Goal: Task Accomplishment & Management: Use online tool/utility

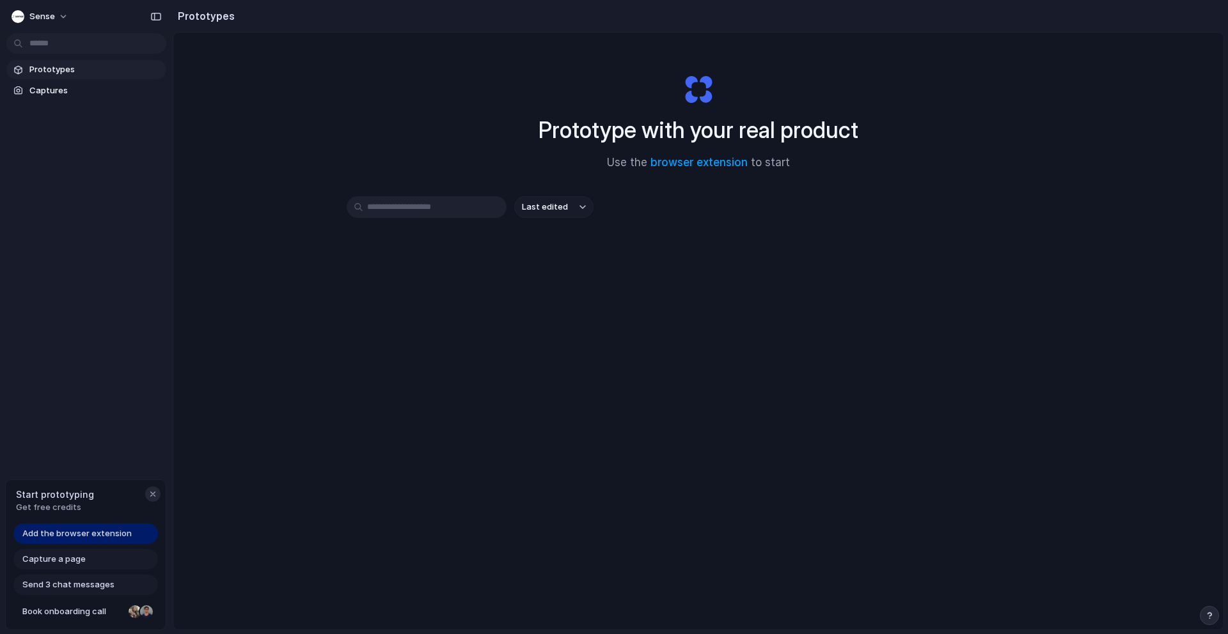
click at [153, 494] on div "button" at bounding box center [153, 494] width 10 height 10
click at [35, 74] on span "Prototypes" at bounding box center [95, 69] width 132 height 13
click at [45, 90] on span "Captures" at bounding box center [95, 90] width 132 height 13
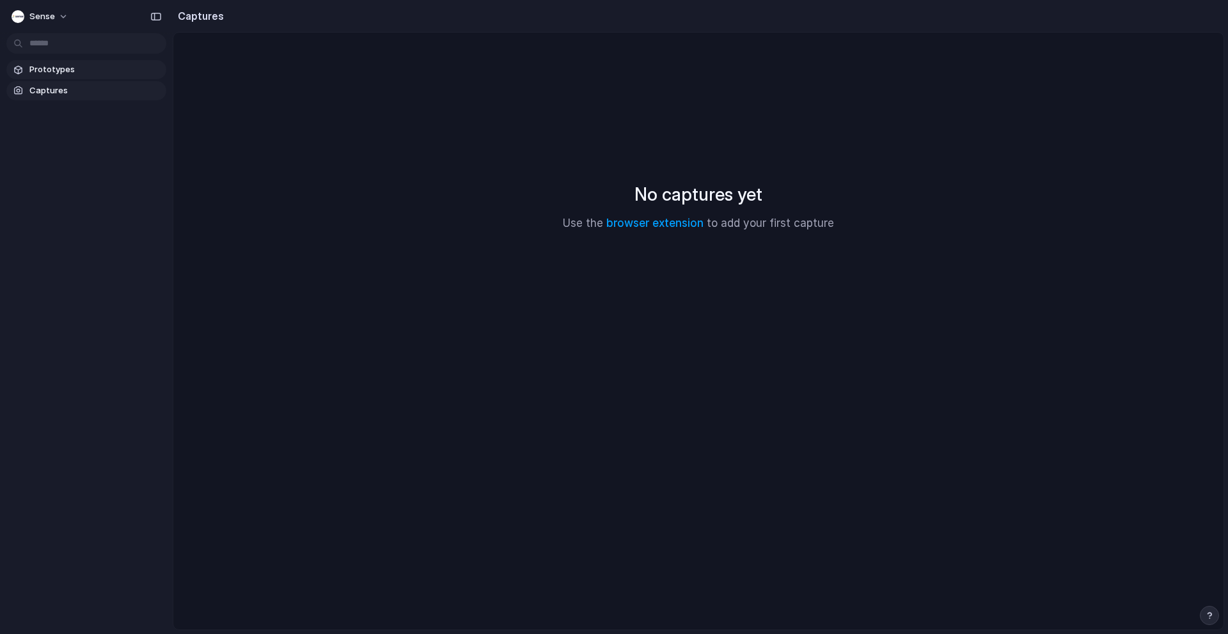
click at [45, 77] on link "Prototypes" at bounding box center [86, 69] width 160 height 19
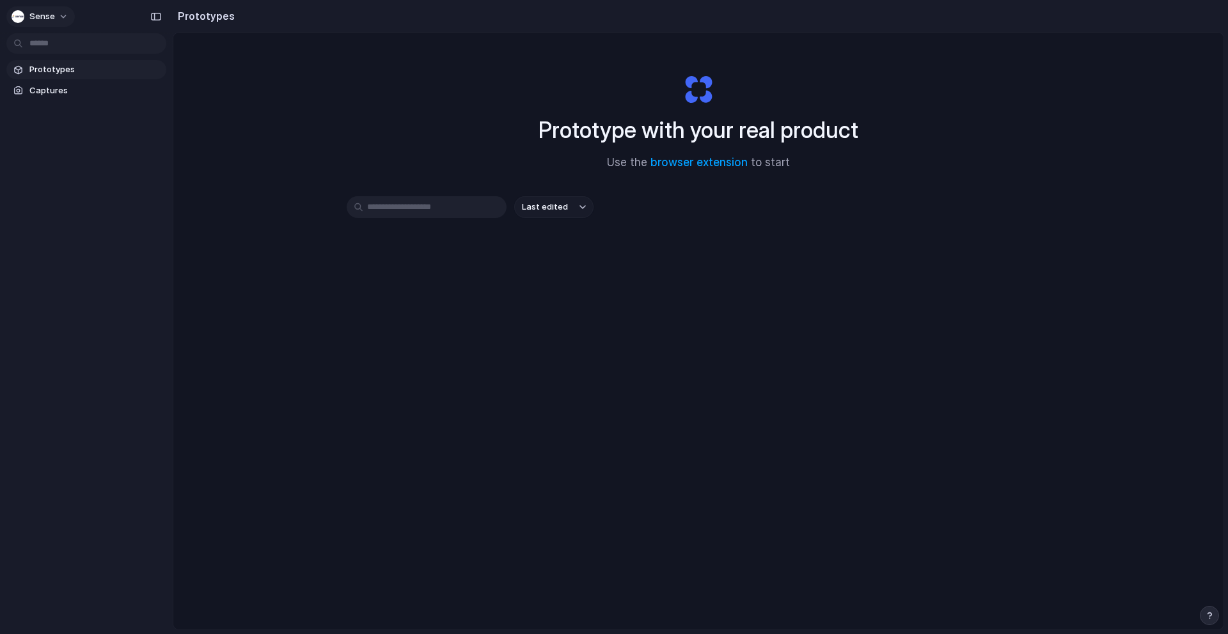
click at [54, 16] on button "Sense" at bounding box center [40, 16] width 68 height 20
click at [74, 95] on span "Captures" at bounding box center [95, 90] width 132 height 13
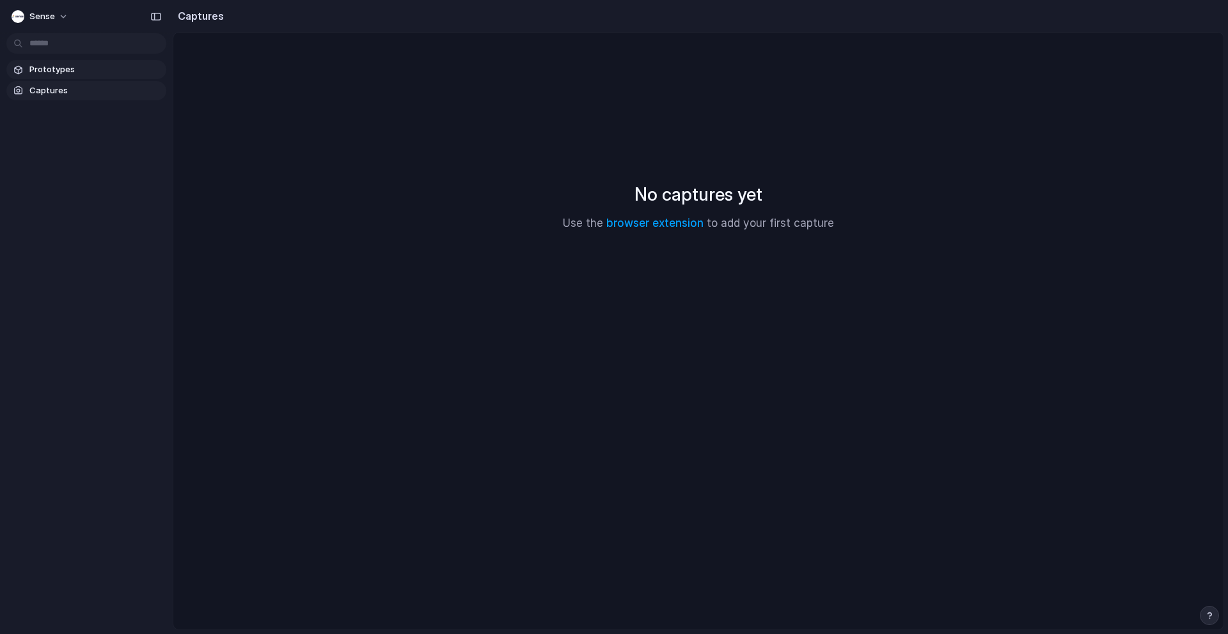
click at [70, 69] on span "Prototypes" at bounding box center [95, 69] width 132 height 13
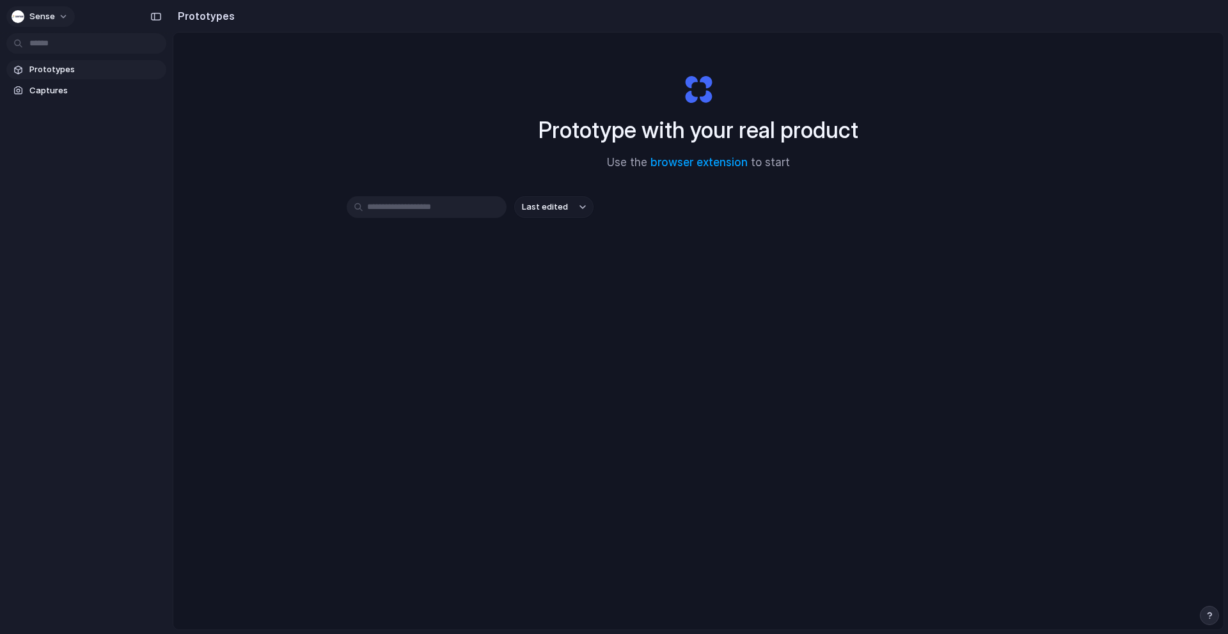
click at [67, 15] on button "Sense" at bounding box center [40, 16] width 68 height 20
click at [131, 105] on span "Light" at bounding box center [133, 106] width 20 height 13
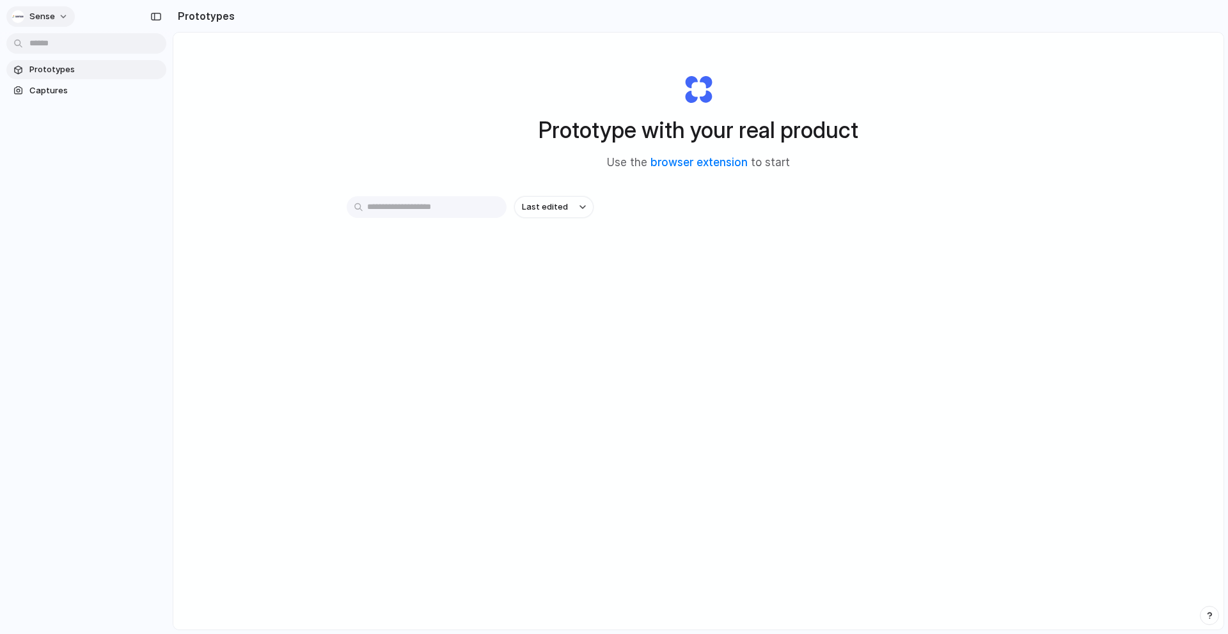
click at [47, 18] on span "Sense" at bounding box center [42, 16] width 26 height 13
click at [174, 147] on li "Neutral dark" at bounding box center [155, 148] width 75 height 20
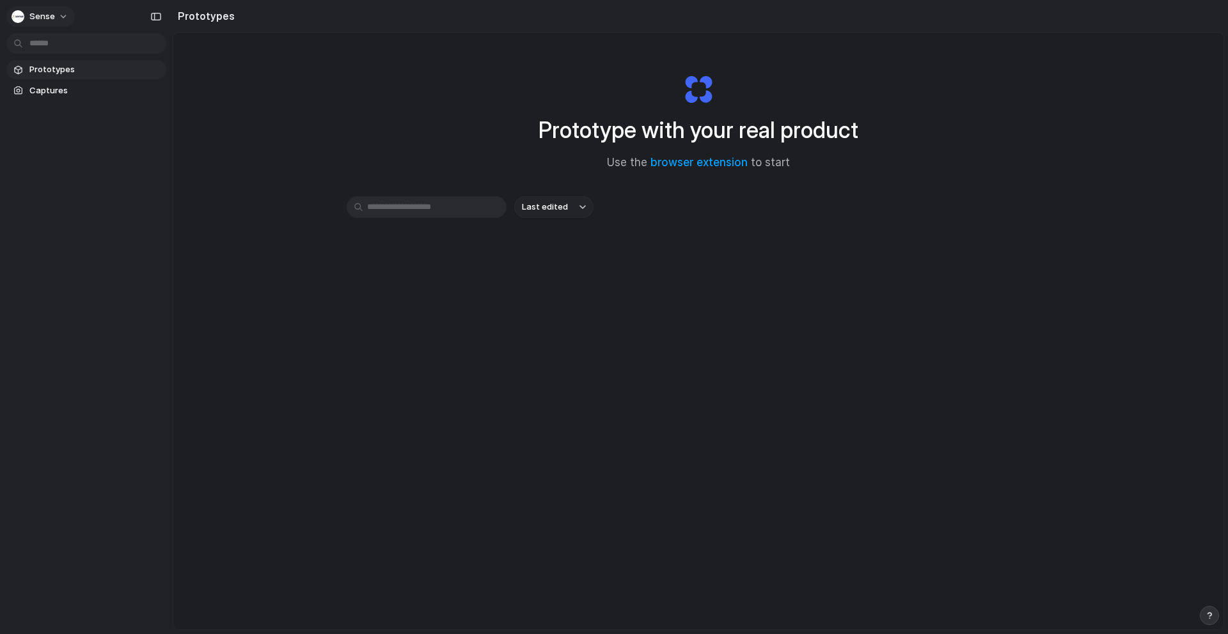
click at [56, 22] on button "Sense" at bounding box center [40, 16] width 68 height 20
click at [158, 164] on li "Forest" at bounding box center [160, 168] width 84 height 20
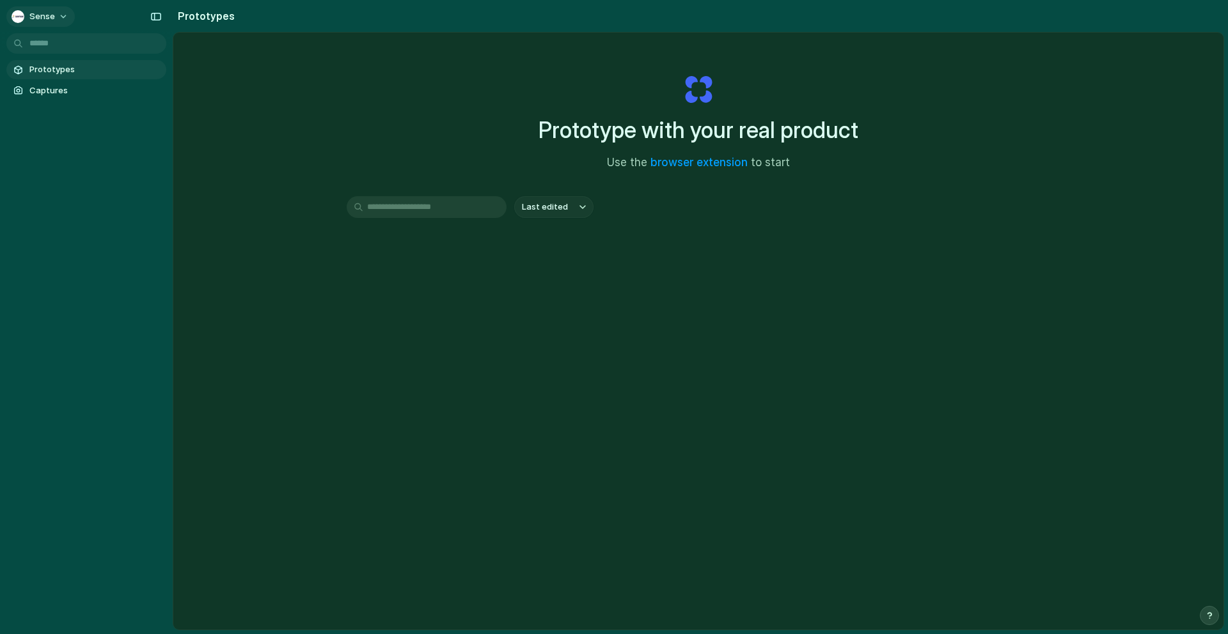
click at [59, 10] on button "Sense" at bounding box center [40, 16] width 68 height 20
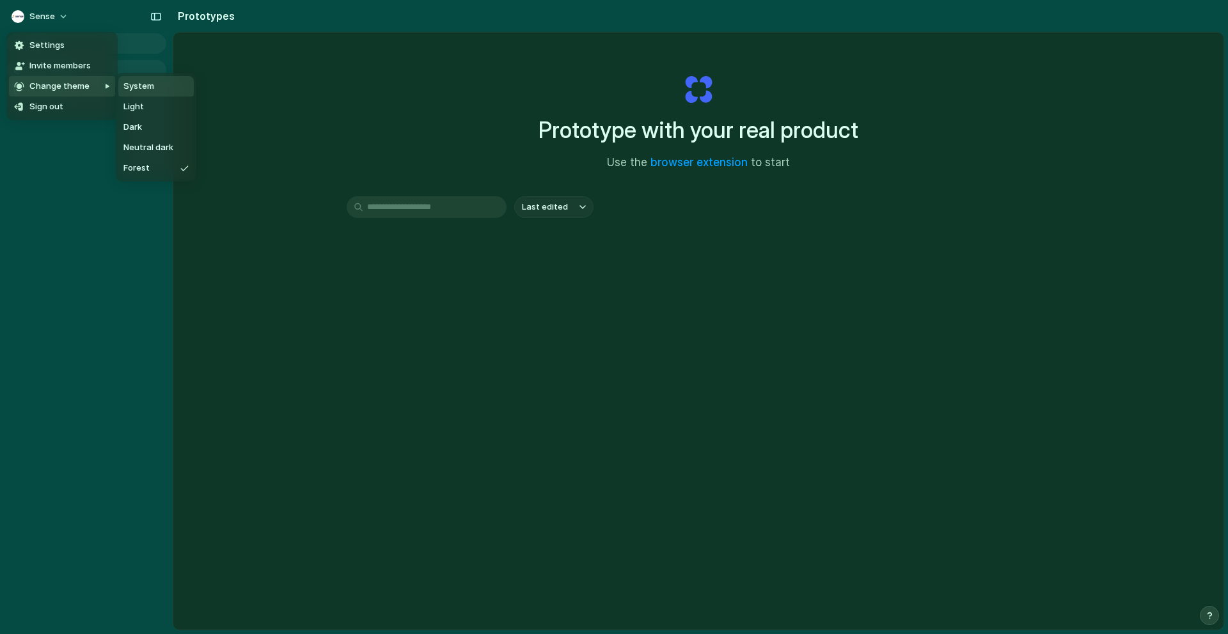
click at [142, 88] on span "System" at bounding box center [138, 86] width 31 height 13
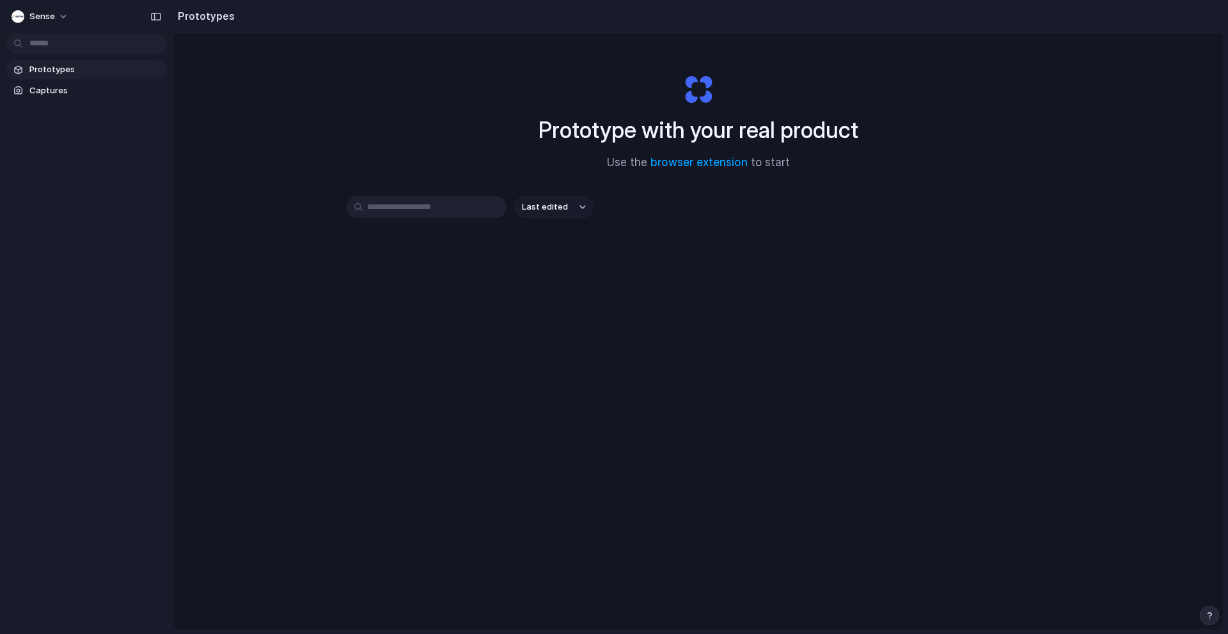
click at [136, 262] on div "Prototypes Captures" at bounding box center [86, 134] width 173 height 268
click at [681, 165] on link "browser extension" at bounding box center [698, 162] width 97 height 13
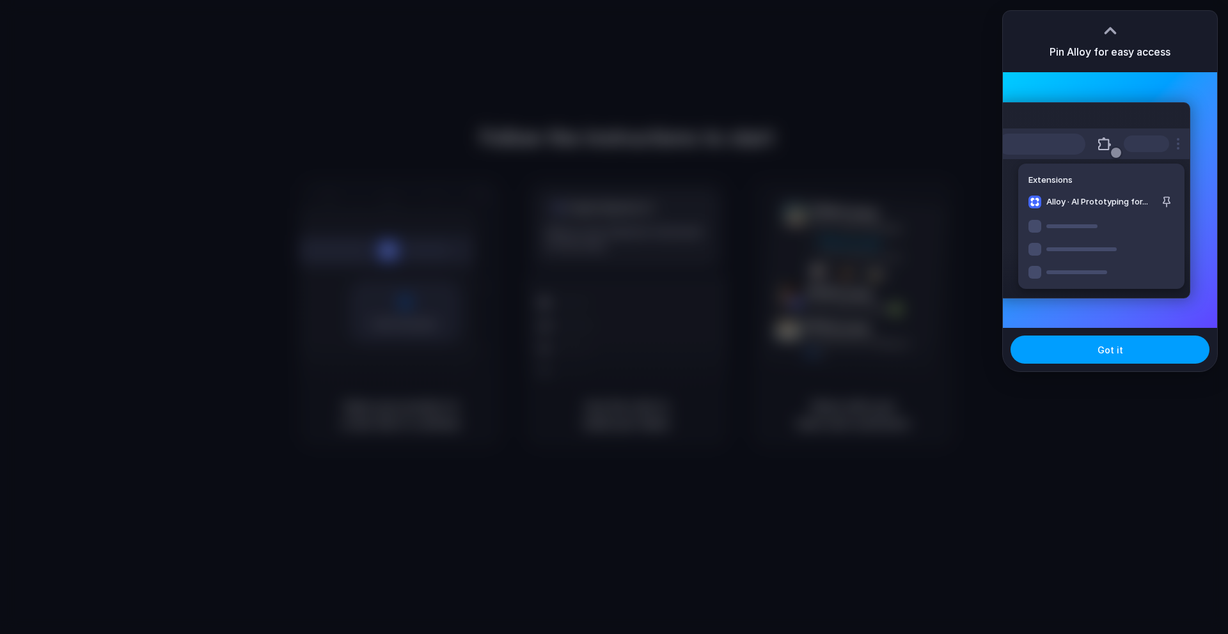
click at [1119, 345] on span "Got it" at bounding box center [1111, 349] width 26 height 13
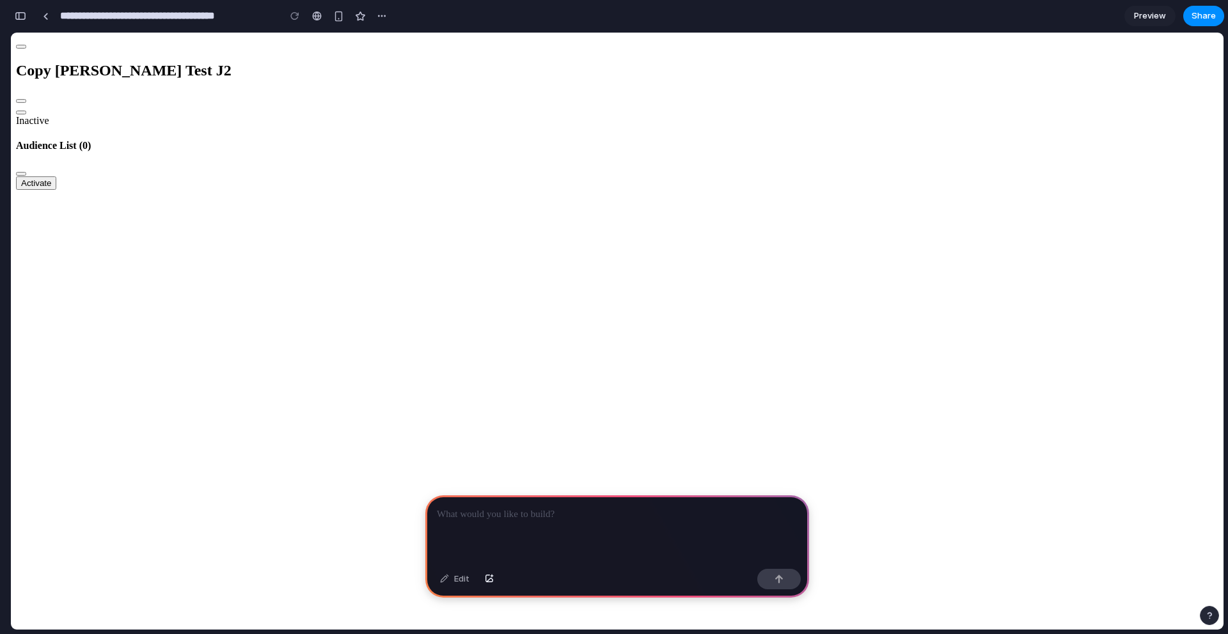
click at [26, 172] on button "Workflow Settings" at bounding box center [21, 174] width 10 height 4
click at [534, 531] on div at bounding box center [617, 530] width 384 height 68
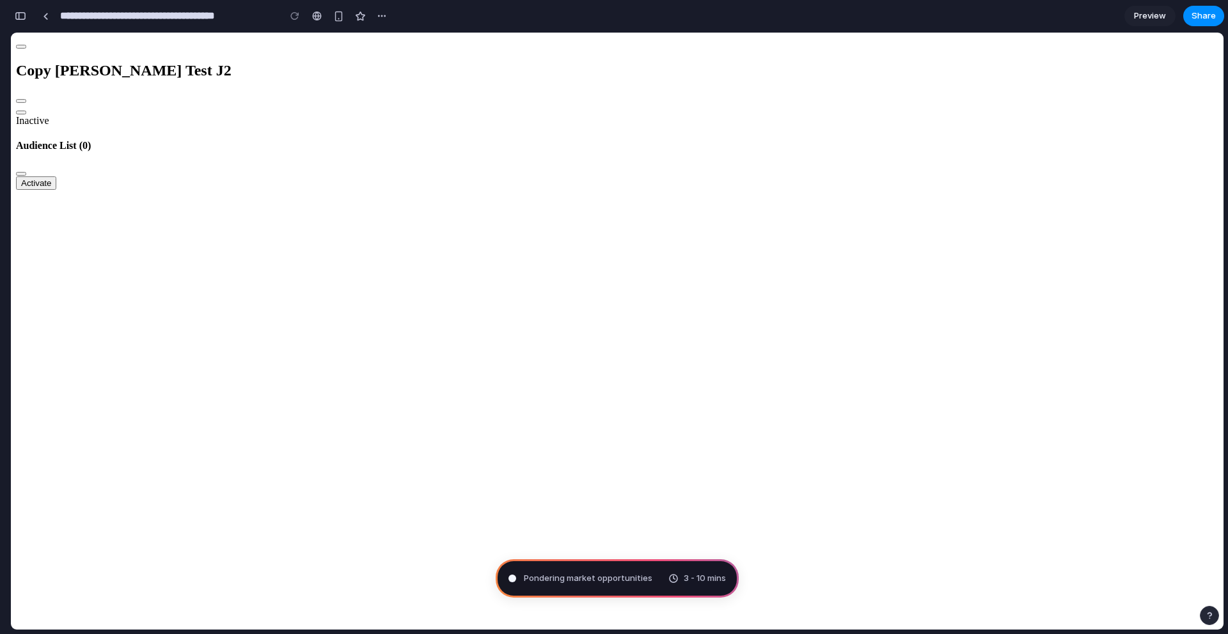
type input "**********"
